Goal: Task Accomplishment & Management: Manage account settings

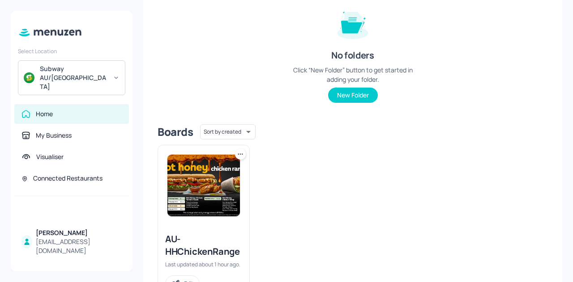
scroll to position [128, 0]
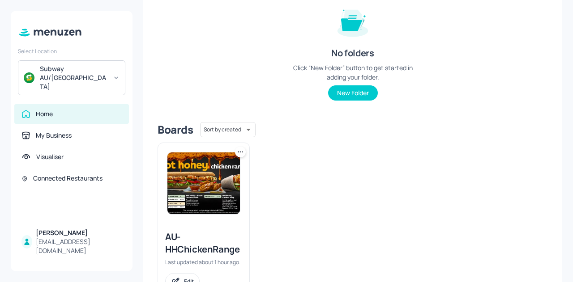
click at [197, 184] on img at bounding box center [203, 184] width 73 height 62
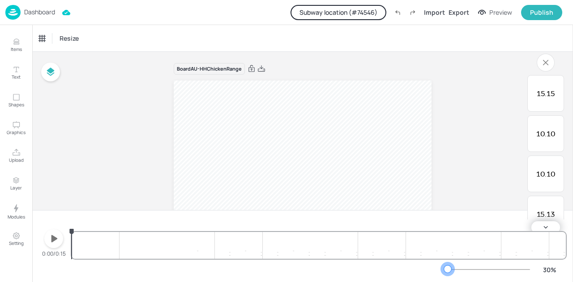
click at [449, 271] on div at bounding box center [447, 269] width 7 height 7
click at [55, 240] on icon "button" at bounding box center [54, 238] width 6 height 7
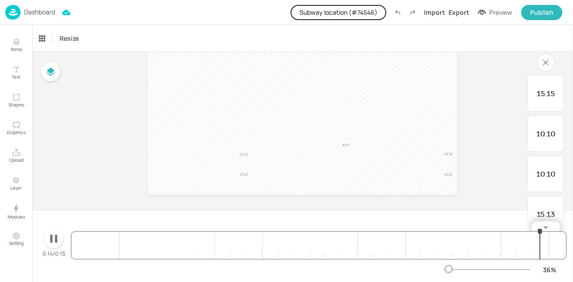
scroll to position [49, 0]
click at [50, 239] on icon "button" at bounding box center [53, 239] width 7 height 9
drag, startPoint x: 243, startPoint y: 232, endPoint x: 117, endPoint y: 244, distance: 125.9
click at [117, 235] on div at bounding box center [117, 231] width 7 height 7
click at [53, 241] on icon "button" at bounding box center [54, 238] width 6 height 7
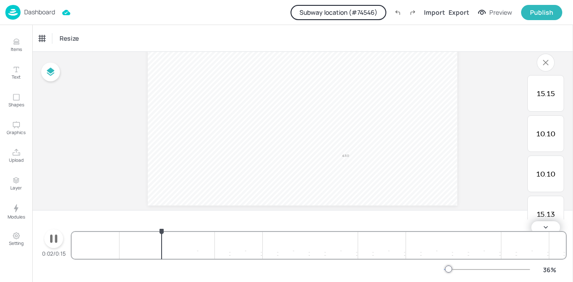
click at [53, 241] on icon "button" at bounding box center [54, 239] width 14 height 14
click at [342, 154] on span "4.50" at bounding box center [345, 156] width 7 height 4
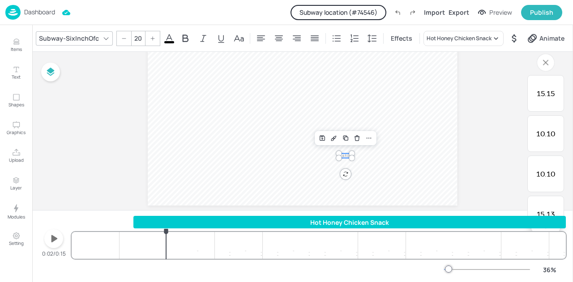
click at [130, 146] on div "Board AU-HHChickenRange 4.50 15.13 10.10 10.10 15.15" at bounding box center [303, 115] width 360 height 225
drag, startPoint x: 450, startPoint y: 270, endPoint x: 481, endPoint y: 265, distance: 30.7
click at [481, 265] on div "81 %" at bounding box center [503, 270] width 118 height 14
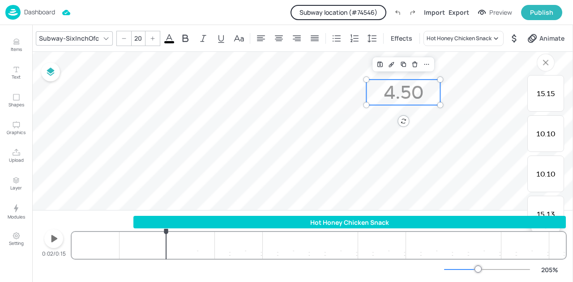
scroll to position [695, 783]
click at [438, 91] on div at bounding box center [435, 93] width 7 height 26
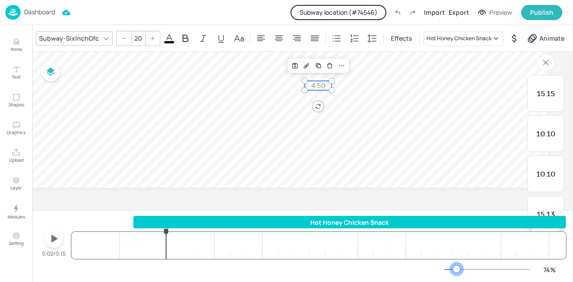
scroll to position [238, 122]
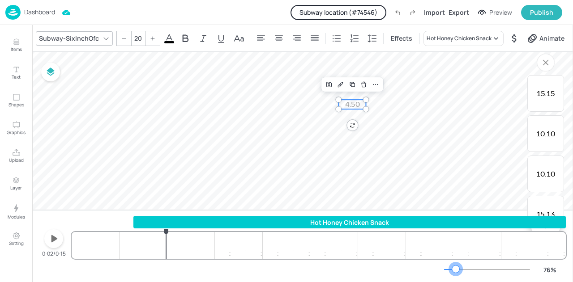
drag, startPoint x: 467, startPoint y: 270, endPoint x: 457, endPoint y: 272, distance: 10.0
click at [457, 272] on div at bounding box center [455, 269] width 7 height 7
click at [434, 149] on video at bounding box center [283, 38] width 696 height 392
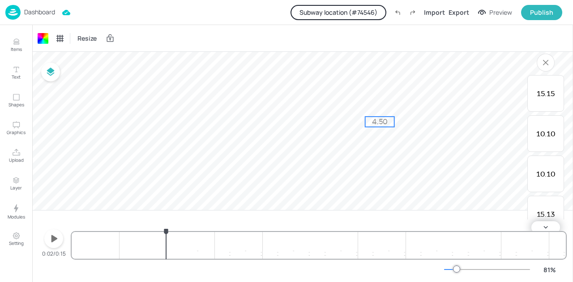
click at [378, 126] on p "4.50" at bounding box center [379, 122] width 29 height 10
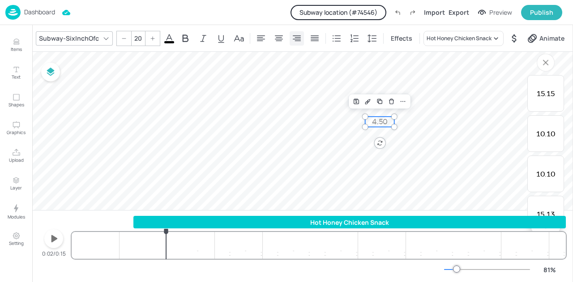
click at [294, 39] on icon at bounding box center [296, 38] width 11 height 11
click at [275, 39] on icon at bounding box center [279, 38] width 11 height 11
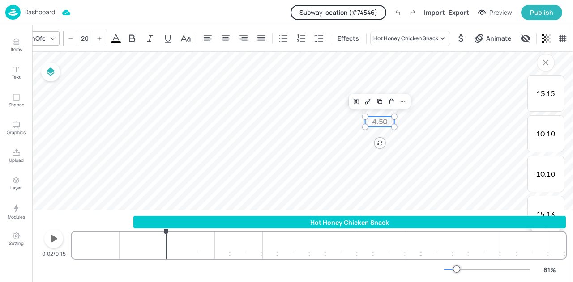
scroll to position [0, 54]
click at [376, 120] on span "4.50" at bounding box center [380, 122] width 16 height 9
click at [260, 134] on video at bounding box center [200, 38] width 696 height 392
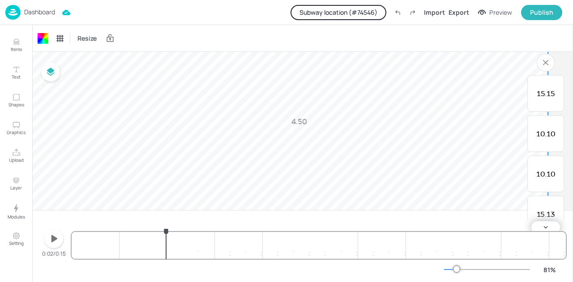
scroll to position [0, 0]
click at [291, 122] on span "4.50" at bounding box center [299, 122] width 16 height 9
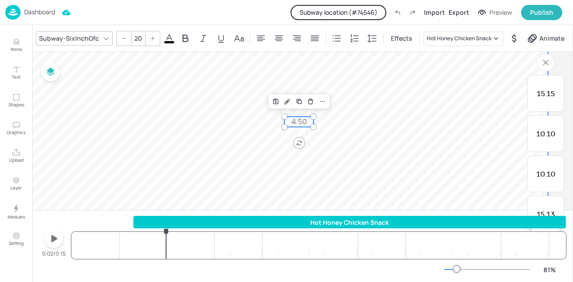
click at [301, 153] on video at bounding box center [200, 38] width 696 height 392
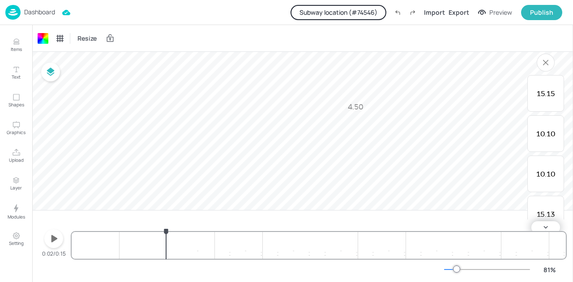
scroll to position [265, 145]
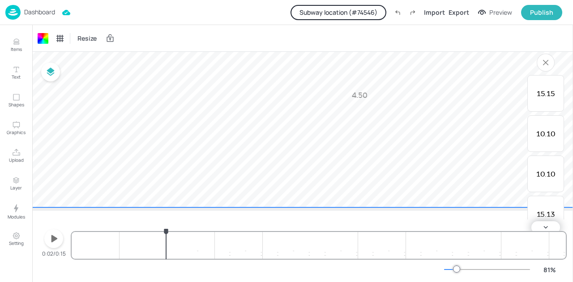
click at [52, 235] on icon "button" at bounding box center [54, 239] width 14 height 14
click at [54, 240] on icon "button" at bounding box center [54, 239] width 14 height 14
click at [131, 116] on span "15.13" at bounding box center [128, 116] width 18 height 9
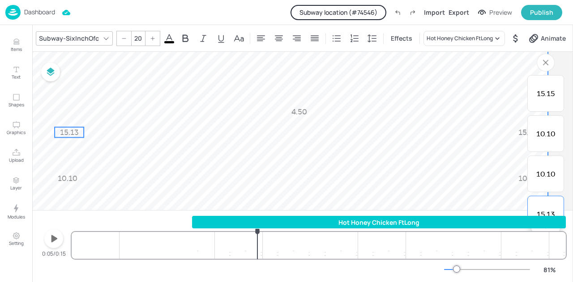
scroll to position [247, 208]
click at [133, 134] on video at bounding box center [200, 30] width 696 height 392
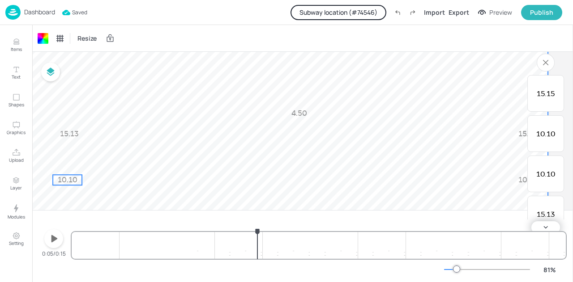
click at [67, 180] on span "10.10" at bounding box center [67, 180] width 19 height 9
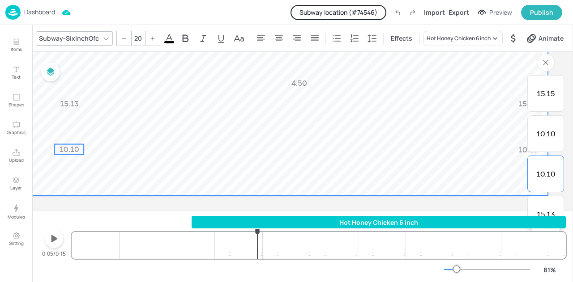
scroll to position [276, 208]
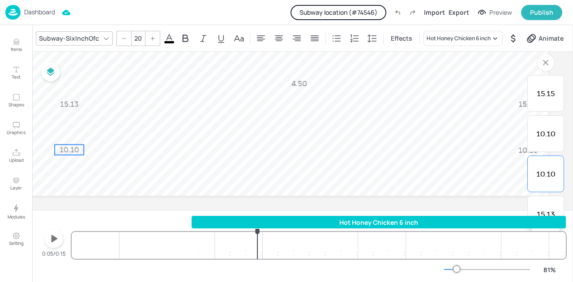
click at [62, 150] on span "10.10" at bounding box center [69, 150] width 19 height 9
click at [66, 151] on span "10.10" at bounding box center [69, 150] width 19 height 9
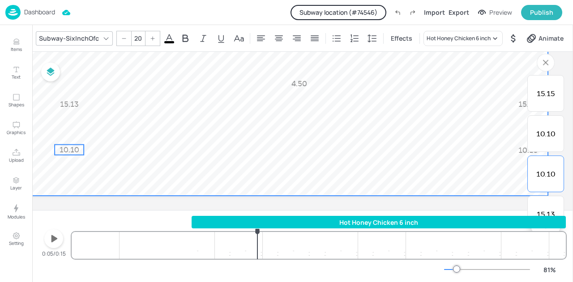
click at [130, 143] on video at bounding box center [200, 0] width 696 height 392
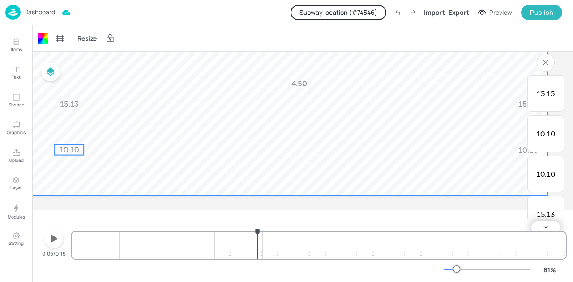
click at [64, 152] on span "10.10" at bounding box center [69, 150] width 19 height 9
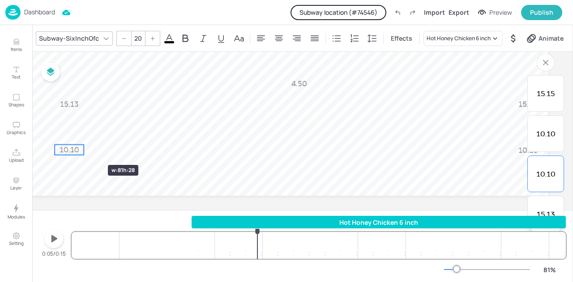
click at [81, 149] on div at bounding box center [84, 150] width 7 height 10
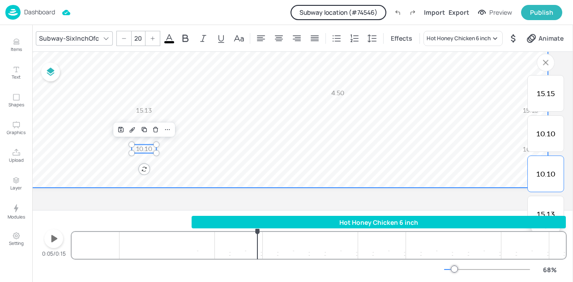
scroll to position [225, 99]
click at [263, 137] on video at bounding box center [254, 23] width 587 height 330
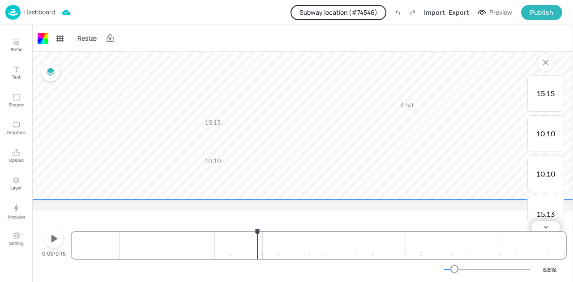
scroll to position [211, 0]
click at [123, 136] on video at bounding box center [350, 35] width 587 height 330
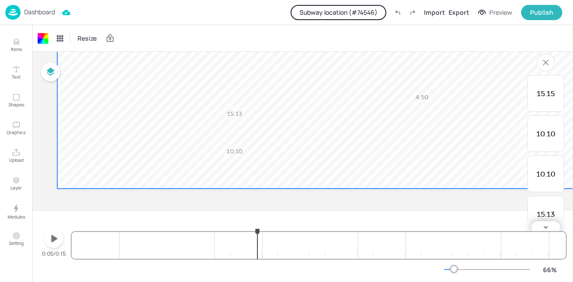
scroll to position [201, 0]
